Goal: Transaction & Acquisition: Subscribe to service/newsletter

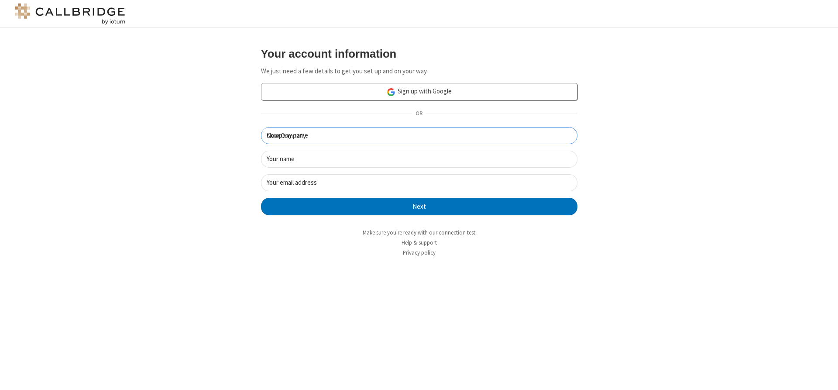
type input "New Company"
type input "New User"
type input "[EMAIL_ADDRESS]"
click button "Next" at bounding box center [419, 206] width 316 height 17
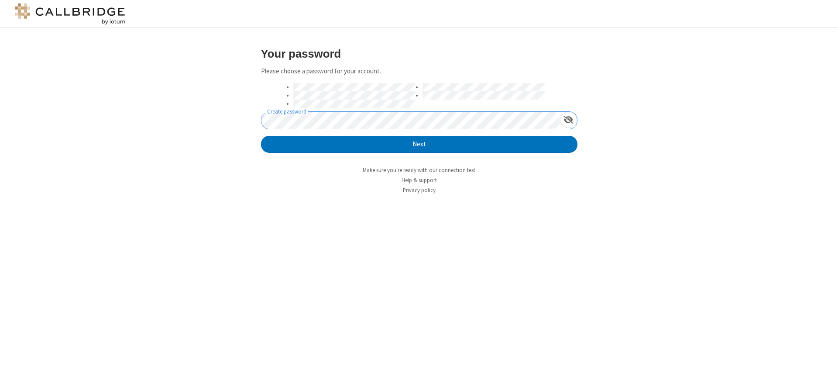
click button "Next" at bounding box center [419, 144] width 316 height 17
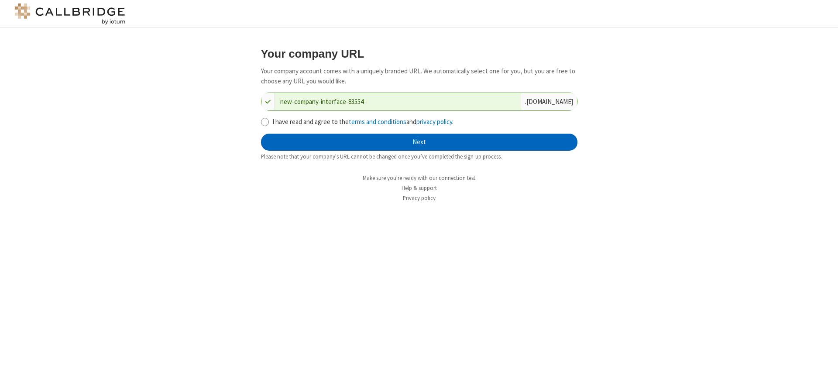
click at [419, 142] on button "Next" at bounding box center [419, 142] width 316 height 17
